Goal: Task Accomplishment & Management: Manage account settings

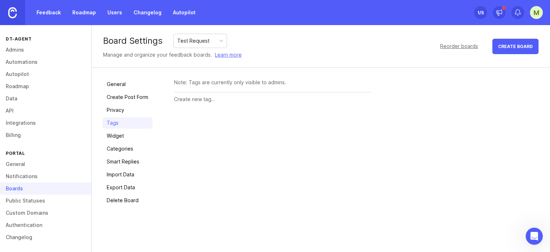
scroll to position [1519, 0]
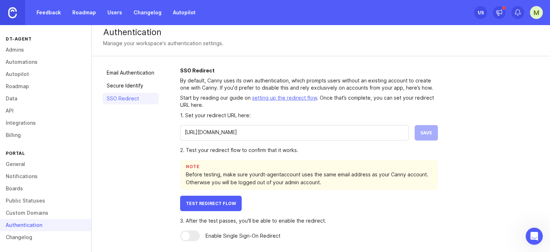
scroll to position [1, 0]
click at [251, 132] on input "https://duck-pro-hen.ngrok-free.app/feedback" at bounding box center [294, 132] width 219 height 8
click at [209, 135] on input "https://duck-pro-hen.ngrok-free.app/feedback" at bounding box center [294, 132] width 219 height 8
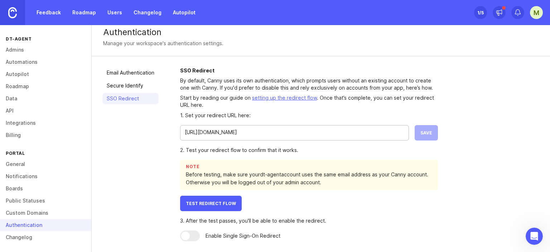
click at [271, 133] on input "https://duck-pro-hen.ngrok-free.app/feedback" at bounding box center [294, 132] width 219 height 8
paste input "https://bullfrog-central-mutt.ngrok-free.app/"
type input "https://bullfrog-central-mutt.ngrok-free.app/feedback"
click at [431, 137] on button "Save" at bounding box center [425, 132] width 23 height 15
click at [415, 134] on div "https://bullfrog-central-mutt.ngrok-free.app/feedback Save" at bounding box center [309, 132] width 258 height 15
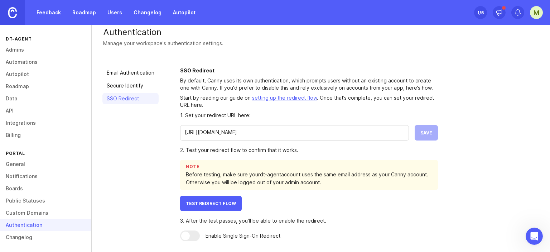
click at [136, 80] on link "Secure Identify" at bounding box center [130, 85] width 56 height 11
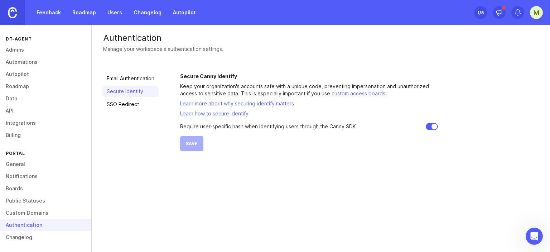
click at [133, 105] on link "SSO Redirect" at bounding box center [130, 103] width 56 height 11
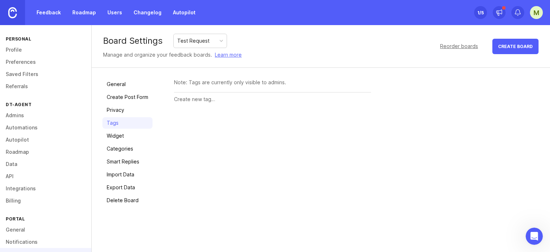
click at [119, 121] on link "Tags" at bounding box center [127, 122] width 50 height 11
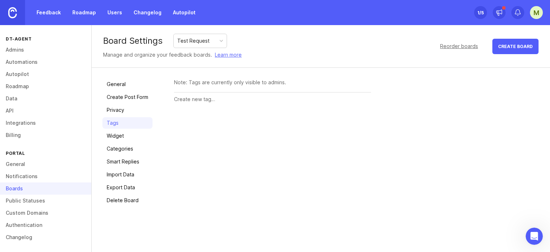
scroll to position [1519, 0]
click at [120, 106] on link "Privacy" at bounding box center [127, 109] width 50 height 11
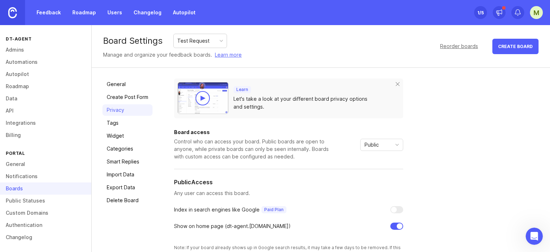
scroll to position [36, 0]
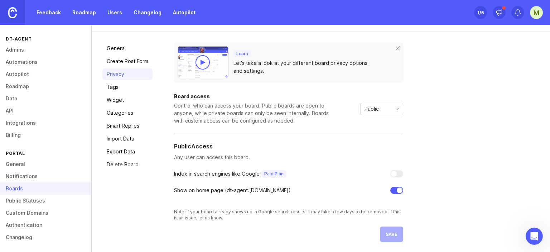
click at [126, 59] on link "Create Post Form" at bounding box center [127, 60] width 50 height 11
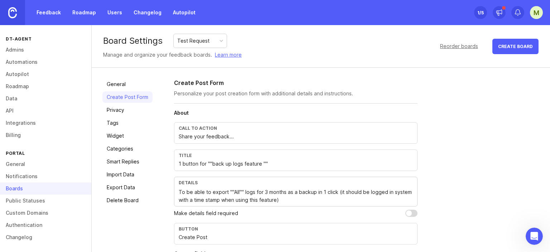
click at [227, 141] on div "Call to action Share your feedback..." at bounding box center [295, 132] width 243 height 21
click at [235, 169] on div "Title 1 button for ""back up logs feature """ at bounding box center [295, 159] width 243 height 21
click at [237, 164] on input "1 button for ""back up logs feature """ at bounding box center [296, 164] width 234 height 8
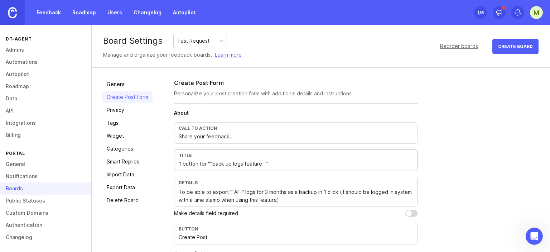
click at [237, 164] on input "1 button for ""back up logs feature """ at bounding box center [296, 164] width 234 height 8
type input "short,descriptive title"
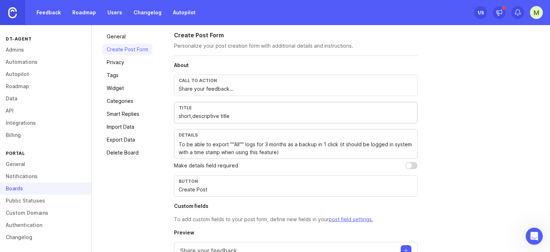
scroll to position [72, 0]
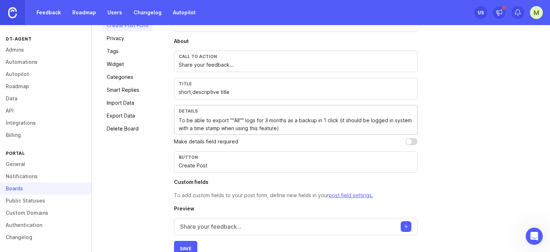
drag, startPoint x: 288, startPoint y: 125, endPoint x: 175, endPoint y: 120, distance: 113.2
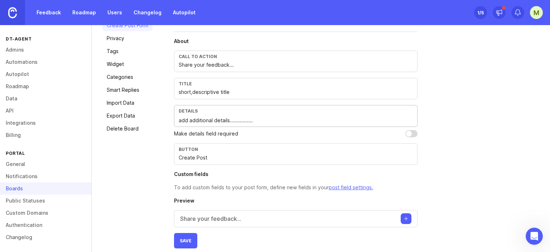
scroll to position [78, 0]
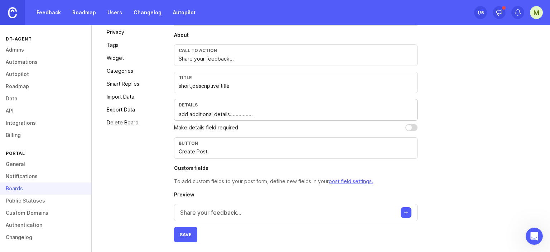
type textarea "add additional details................"
click at [189, 232] on span "Save" at bounding box center [186, 234] width 12 height 5
